Goal: Check status: Check status

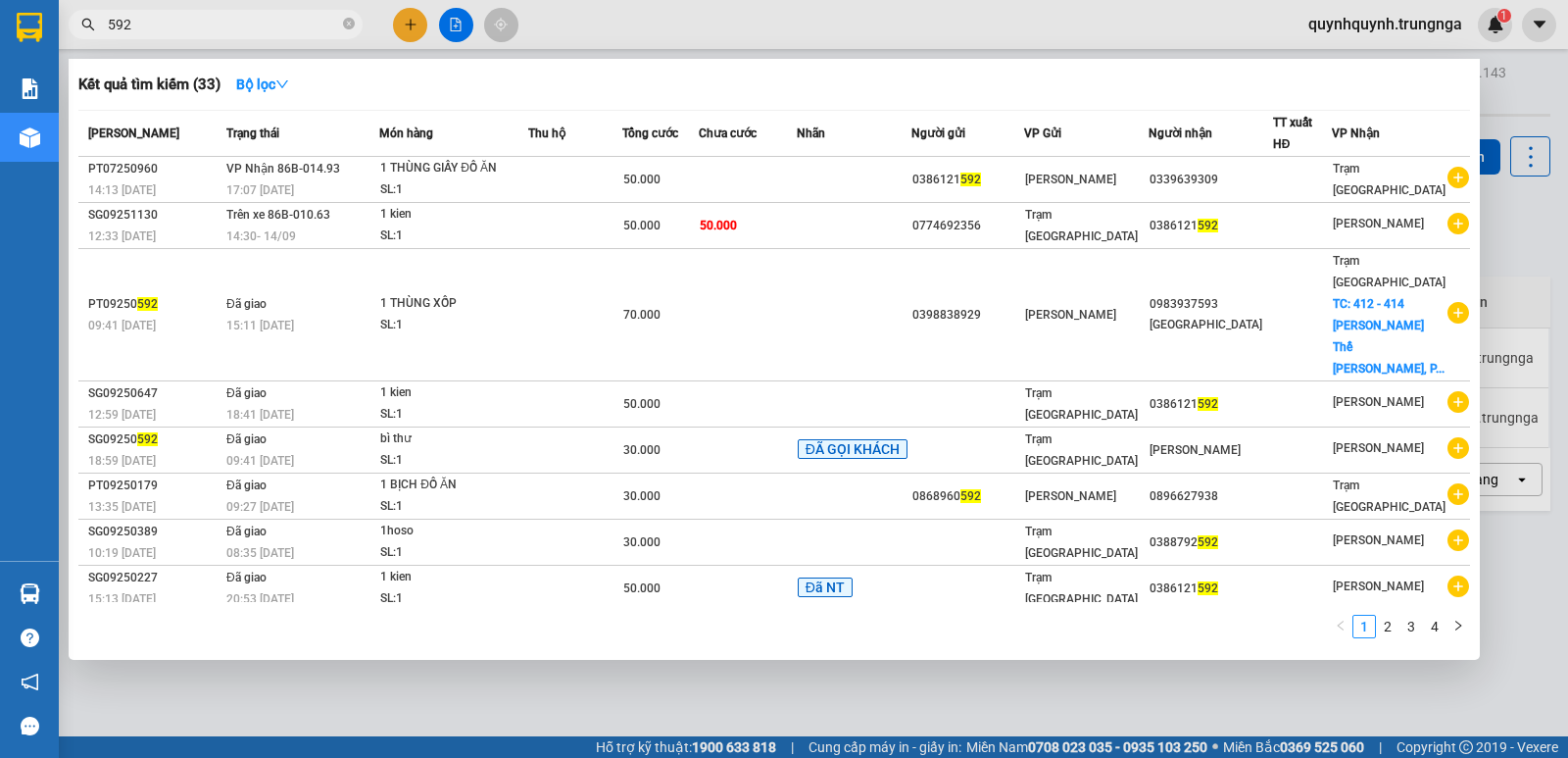
type input "592"
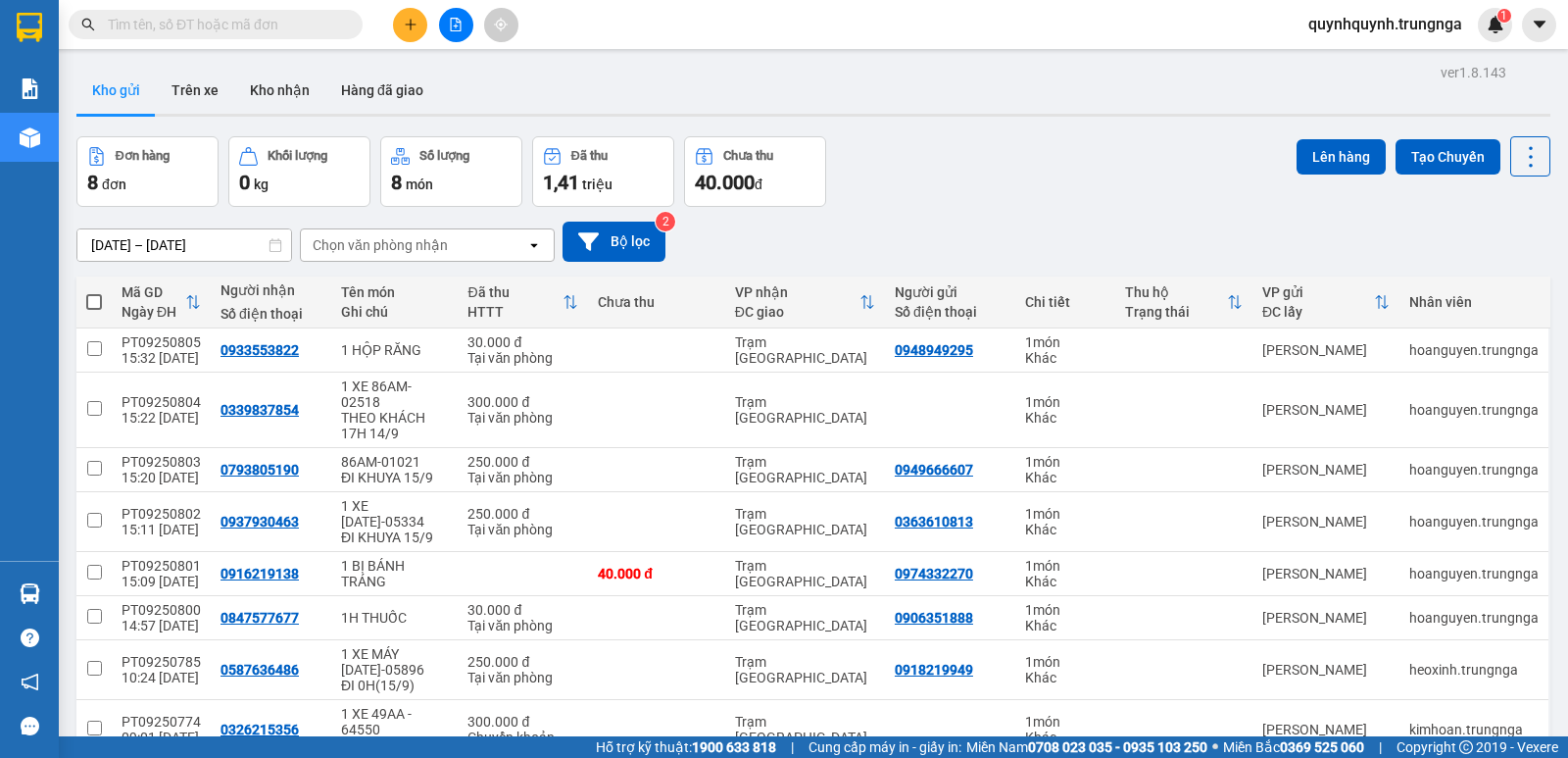
drag, startPoint x: 303, startPoint y: 26, endPoint x: 286, endPoint y: 22, distance: 17.5
click at [299, 25] on input "text" at bounding box center [223, 25] width 231 height 22
paste input "0334061636"
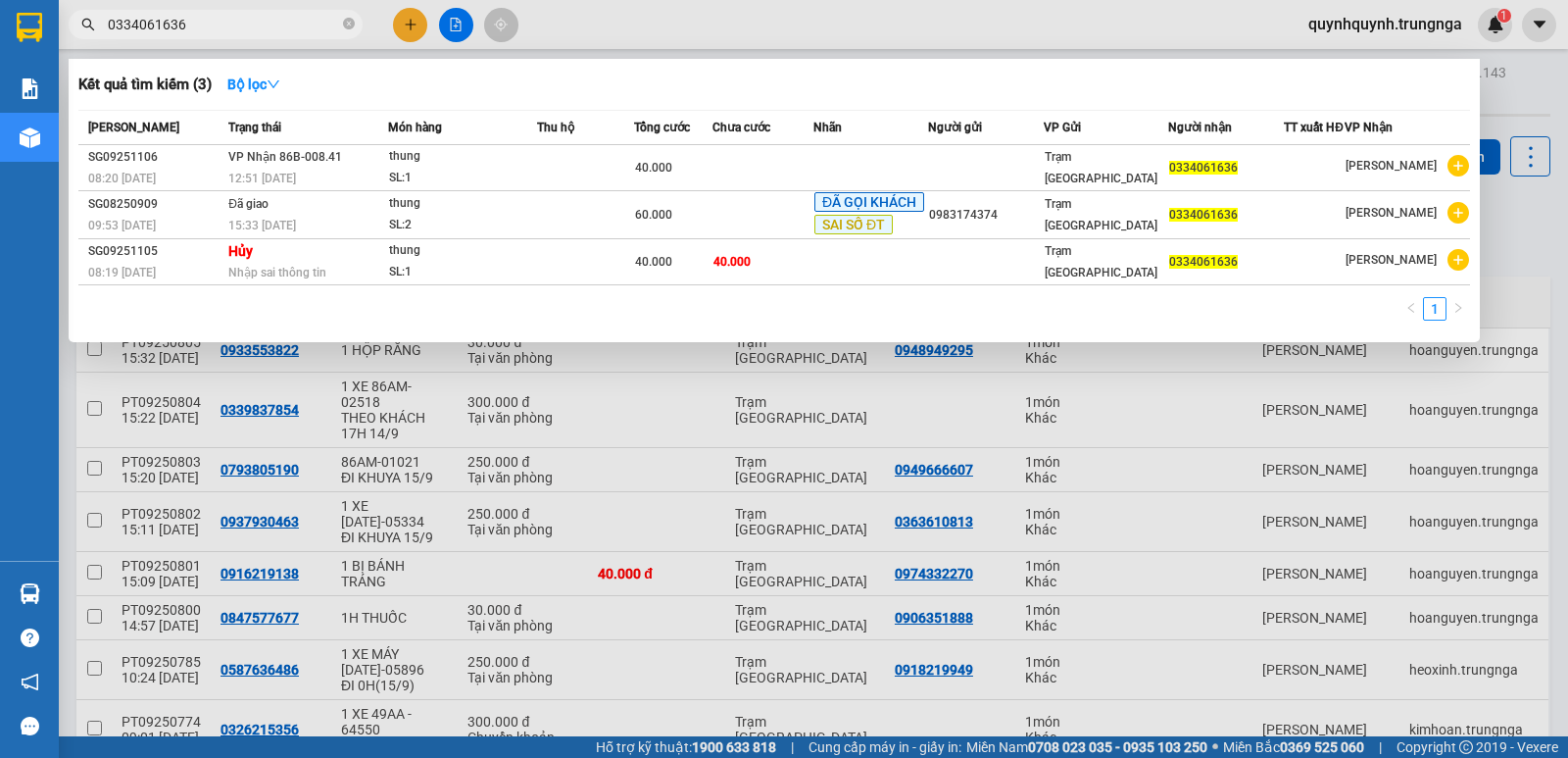
type input "0334061636"
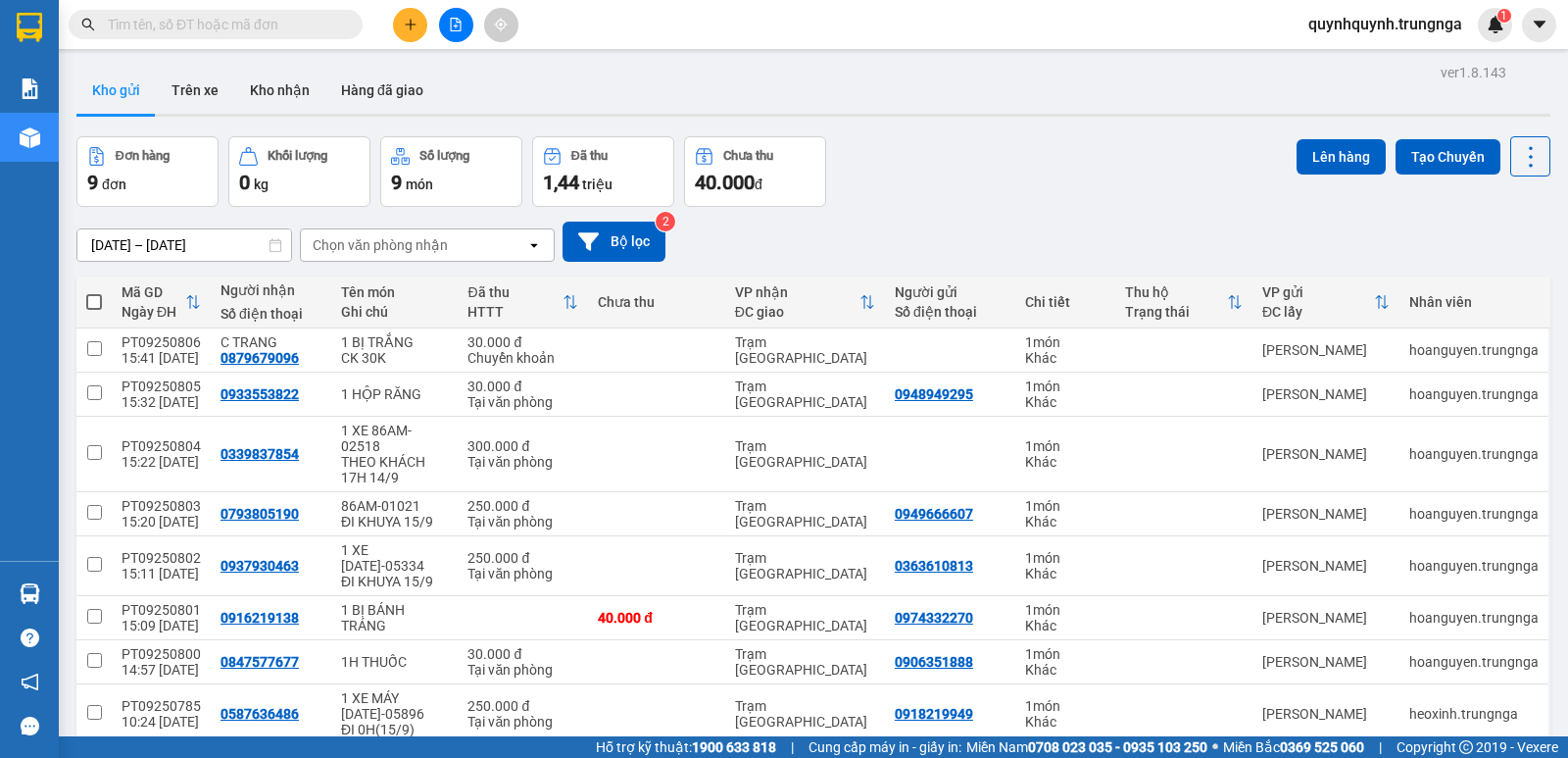
click at [293, 25] on input "text" at bounding box center [223, 25] width 231 height 22
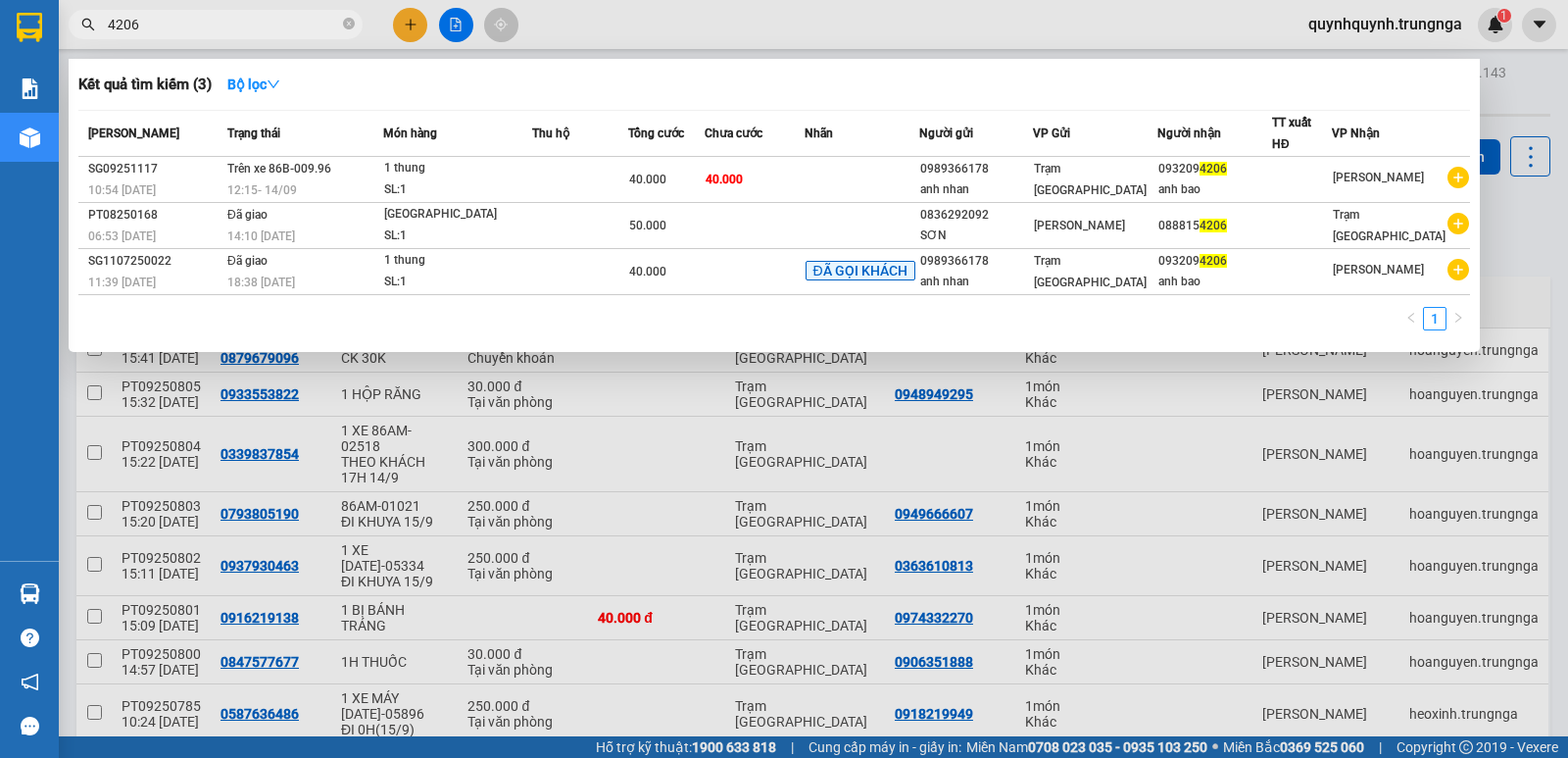
type input "4206"
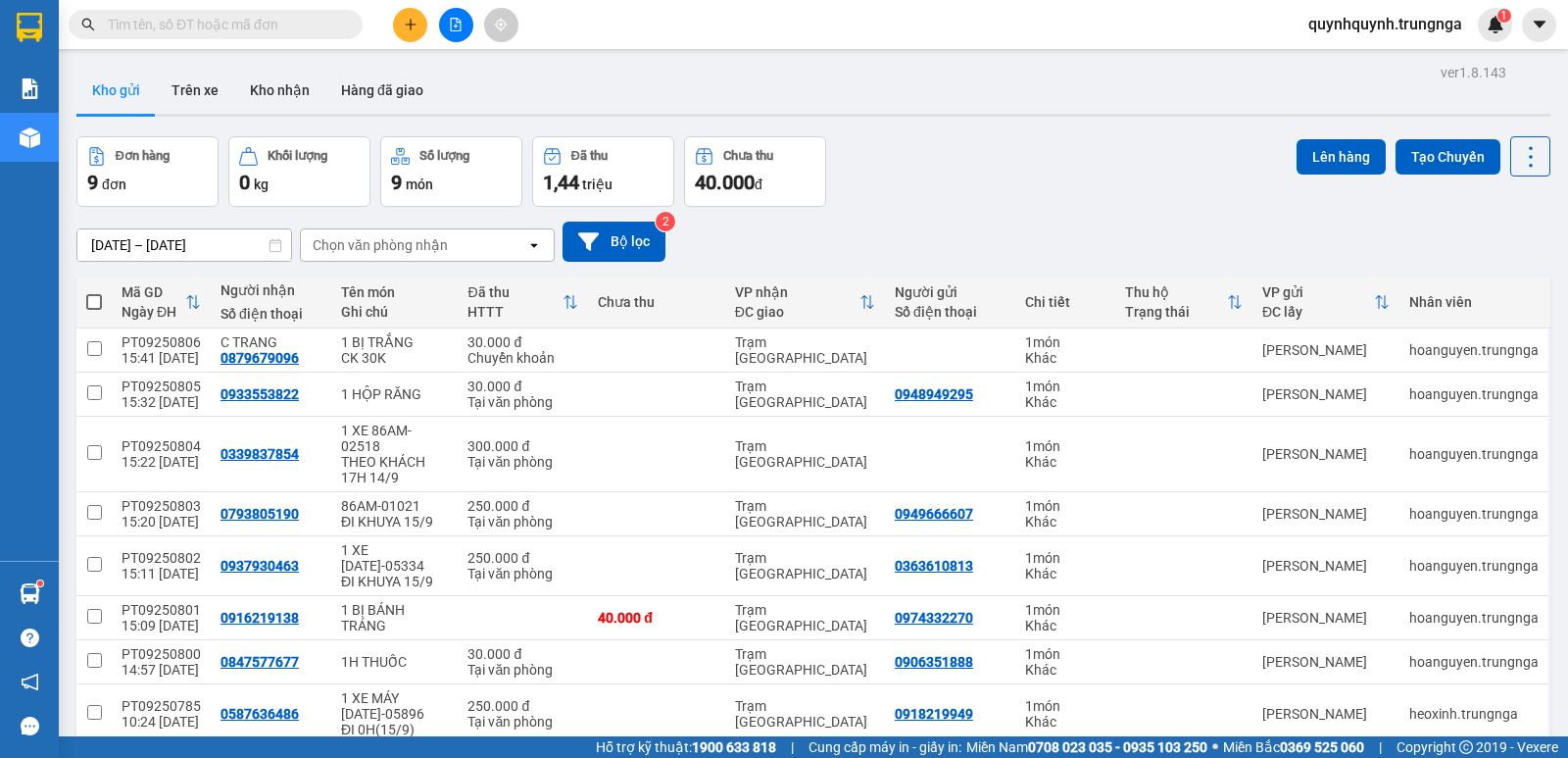
click at [334, 28] on input "text" at bounding box center [223, 25] width 231 height 22
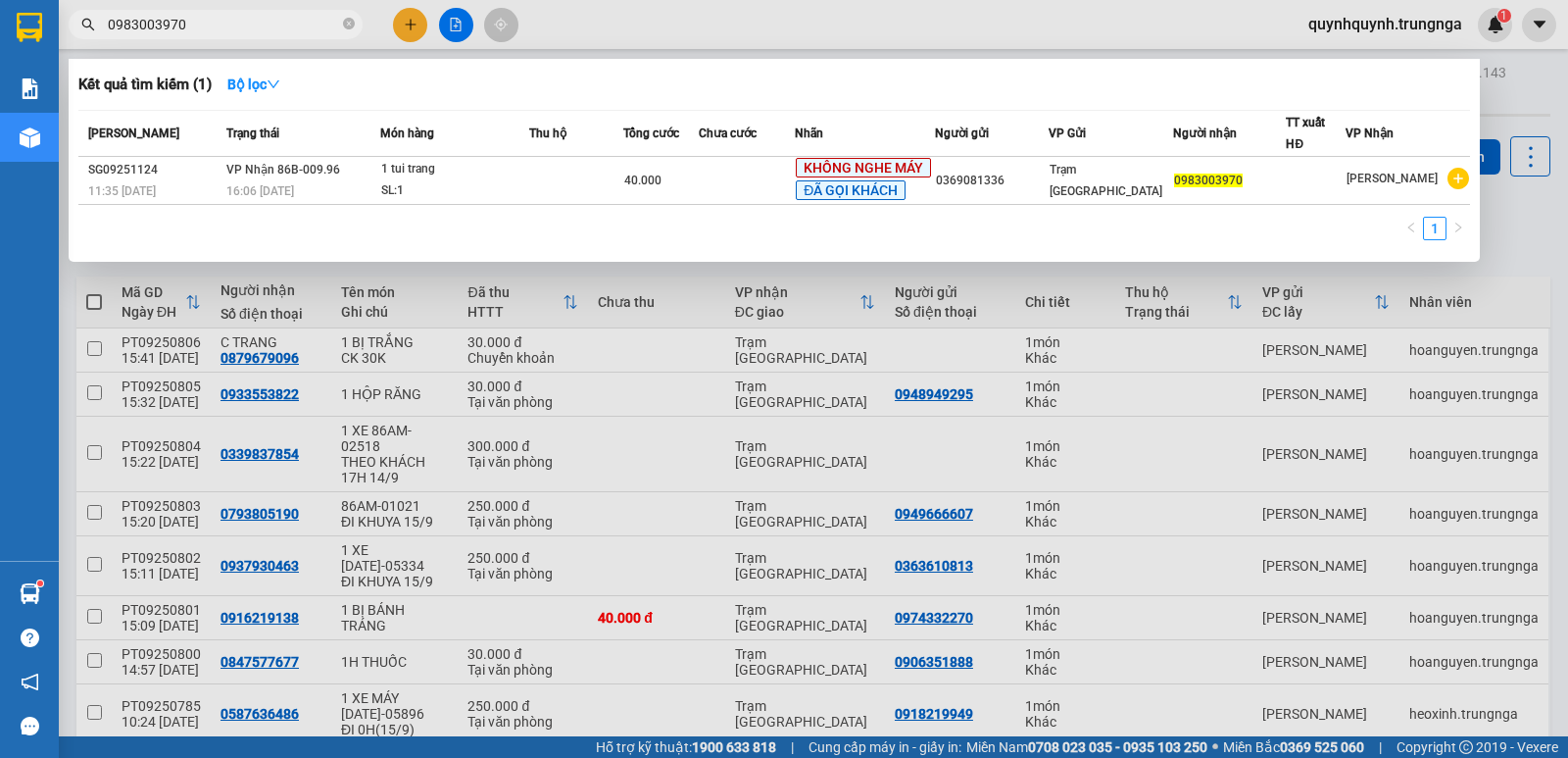
type input "0983003970"
